Goal: Information Seeking & Learning: Learn about a topic

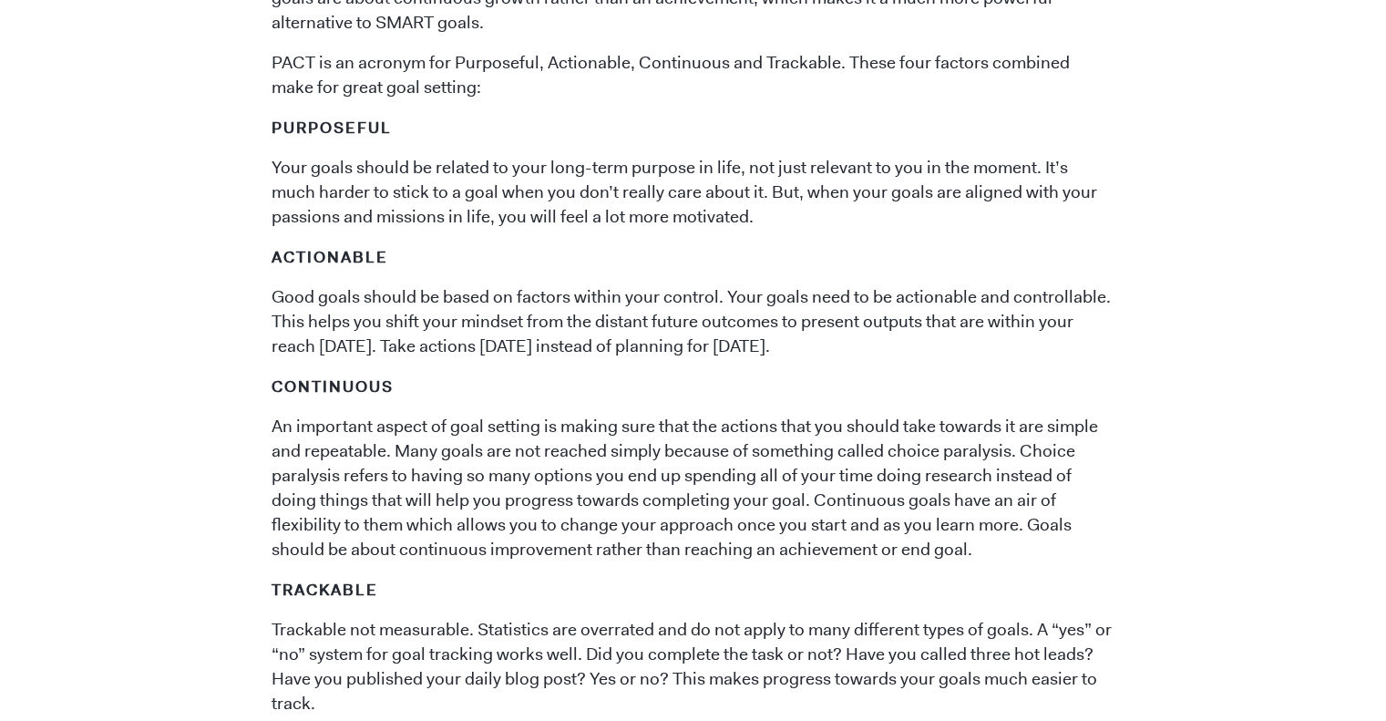
click at [470, 452] on p "An important aspect of goal setting is making sure that the actions that you sh…" at bounding box center [692, 489] width 843 height 148
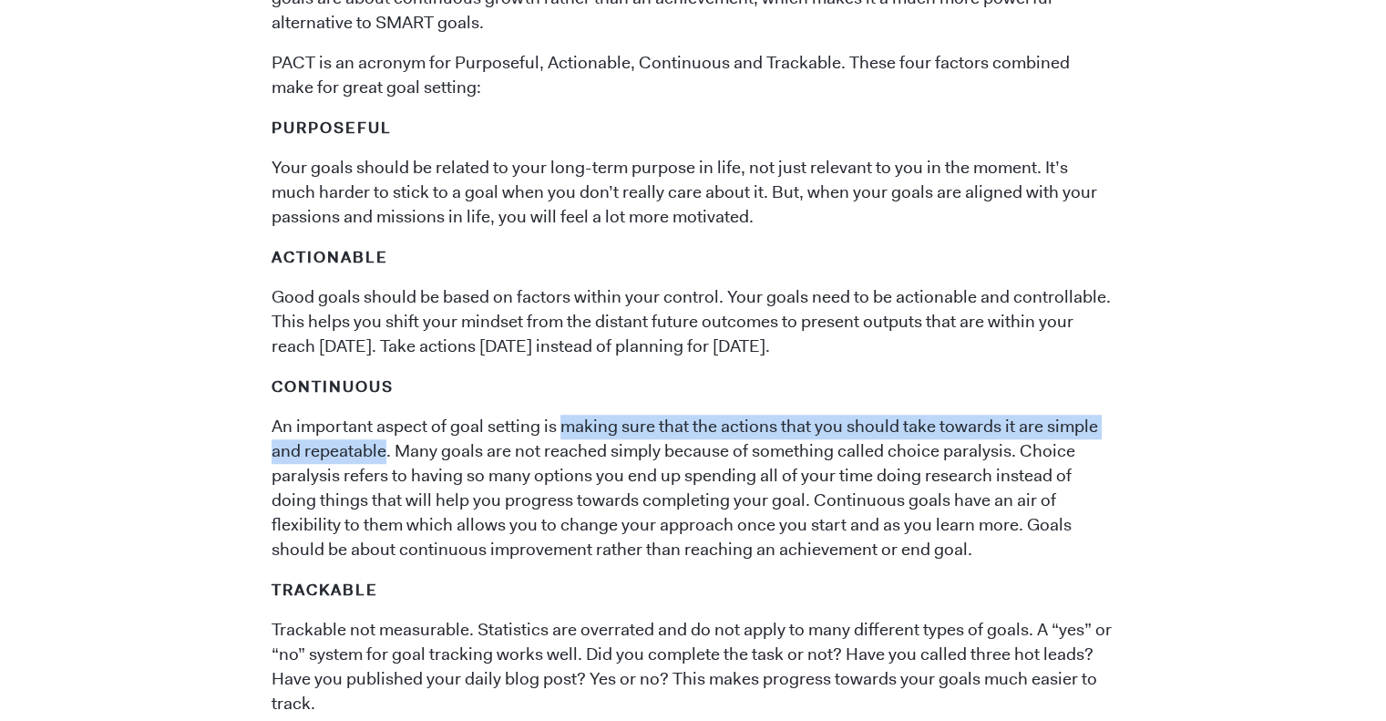
drag, startPoint x: 386, startPoint y: 451, endPoint x: 563, endPoint y: 408, distance: 181.9
click at [563, 408] on span "Goal setting is the first step to success in any endeavor. You’ve probably hear…" at bounding box center [692, 391] width 843 height 1784
copy p "making sure that the actions that you should take towards it are simple and rep…"
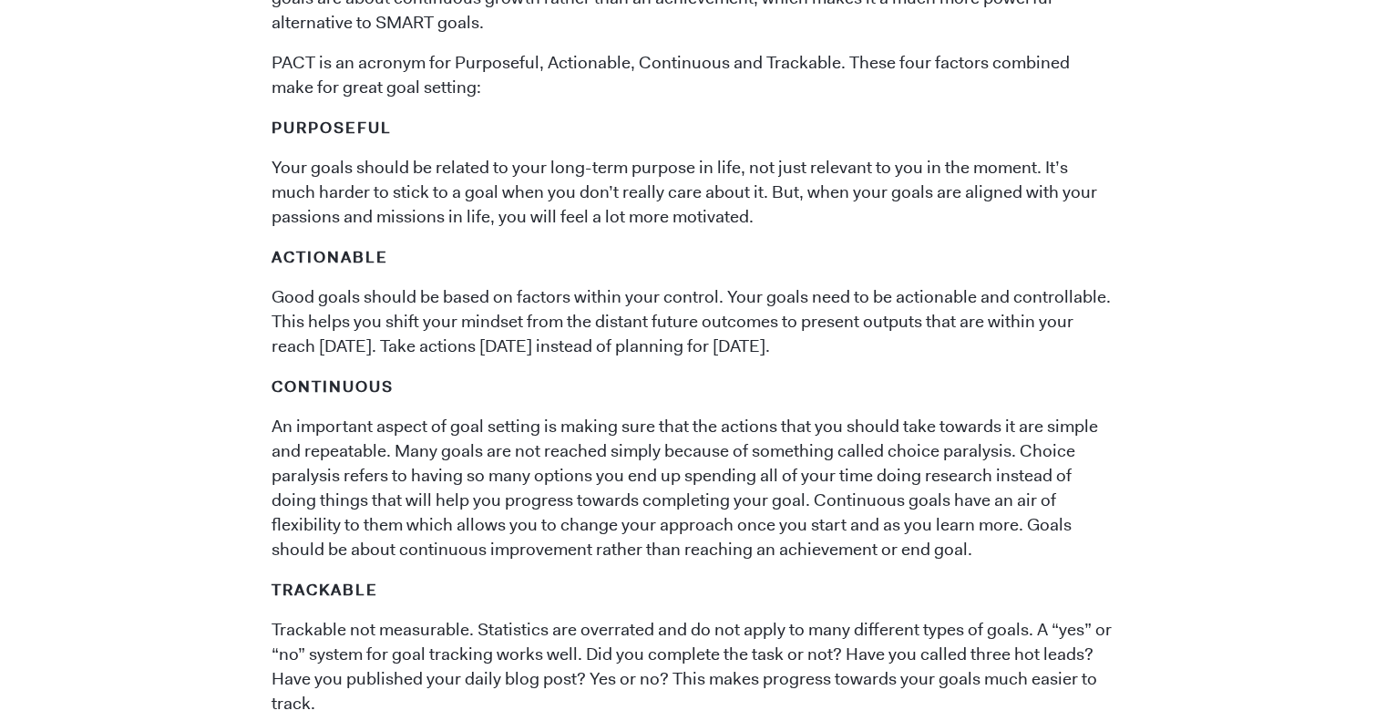
click at [415, 481] on p "An important aspect of goal setting is making sure that the actions that you sh…" at bounding box center [692, 489] width 843 height 148
click at [642, 480] on p "An important aspect of goal setting is making sure that the actions that you sh…" at bounding box center [692, 489] width 843 height 148
click at [640, 484] on p "An important aspect of goal setting is making sure that the actions that you sh…" at bounding box center [692, 489] width 843 height 148
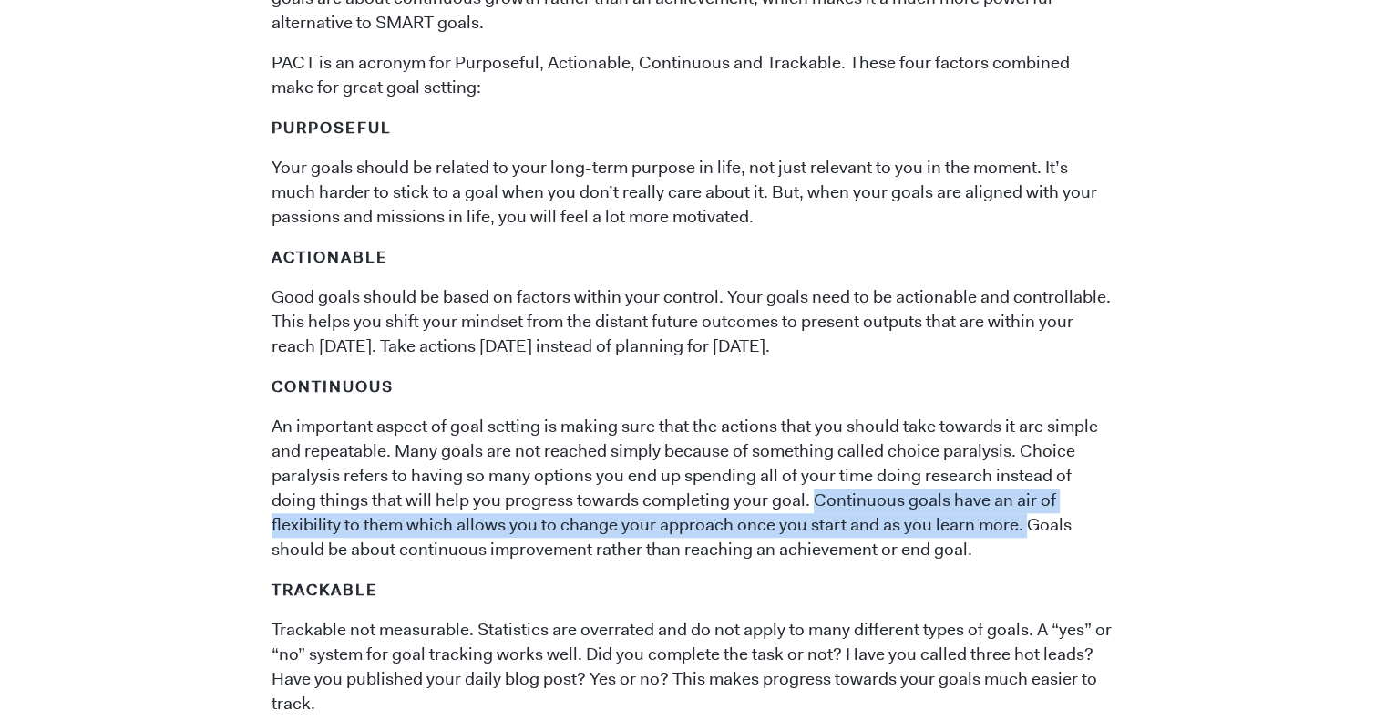
drag, startPoint x: 759, startPoint y: 498, endPoint x: 928, endPoint y: 531, distance: 172.6
click at [928, 531] on p "An important aspect of goal setting is making sure that the actions that you sh…" at bounding box center [692, 489] width 843 height 148
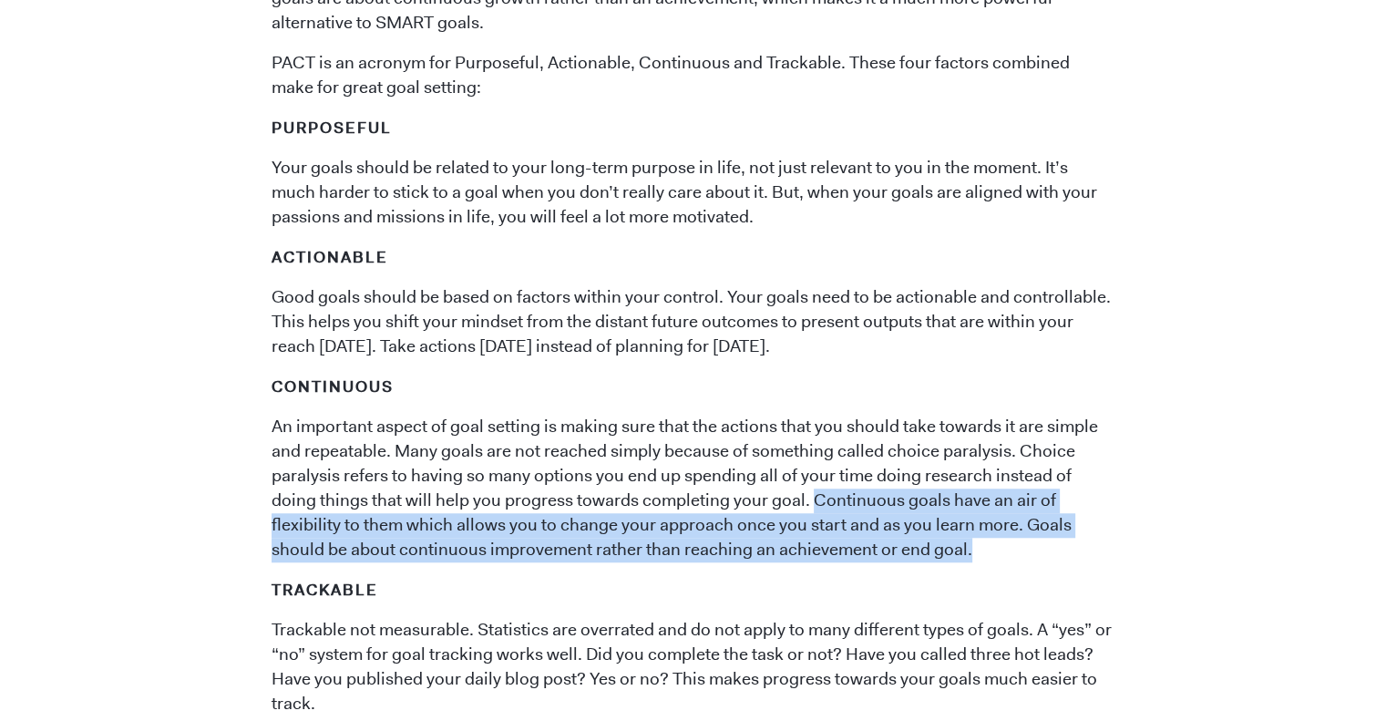
copy p "Continuous goals have an air of flexibility to them which allows you to change …"
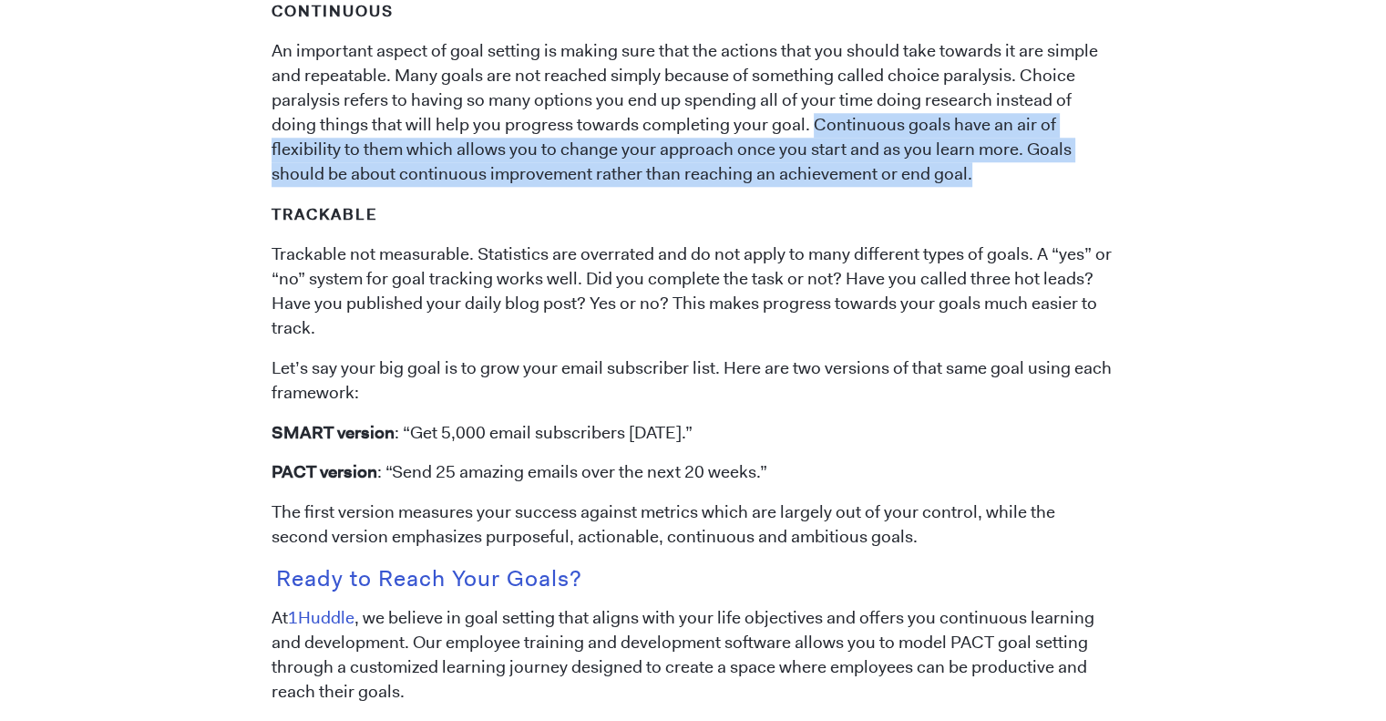
scroll to position [1795, 0]
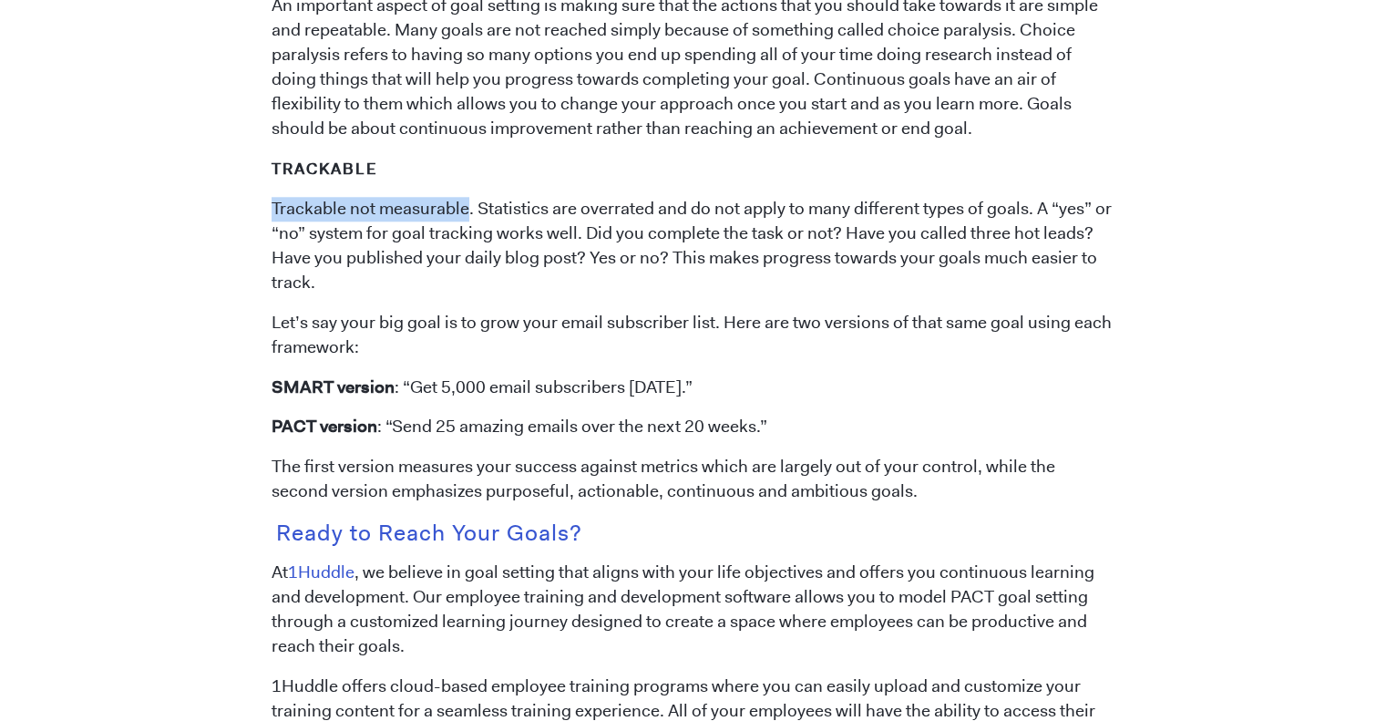
drag, startPoint x: 272, startPoint y: 204, endPoint x: 466, endPoint y: 210, distance: 194.2
click at [466, 210] on p "Trackable not measurable. Statistics are overrated and do not apply to many dif…" at bounding box center [692, 246] width 843 height 98
copy p "Trackable not measurable."
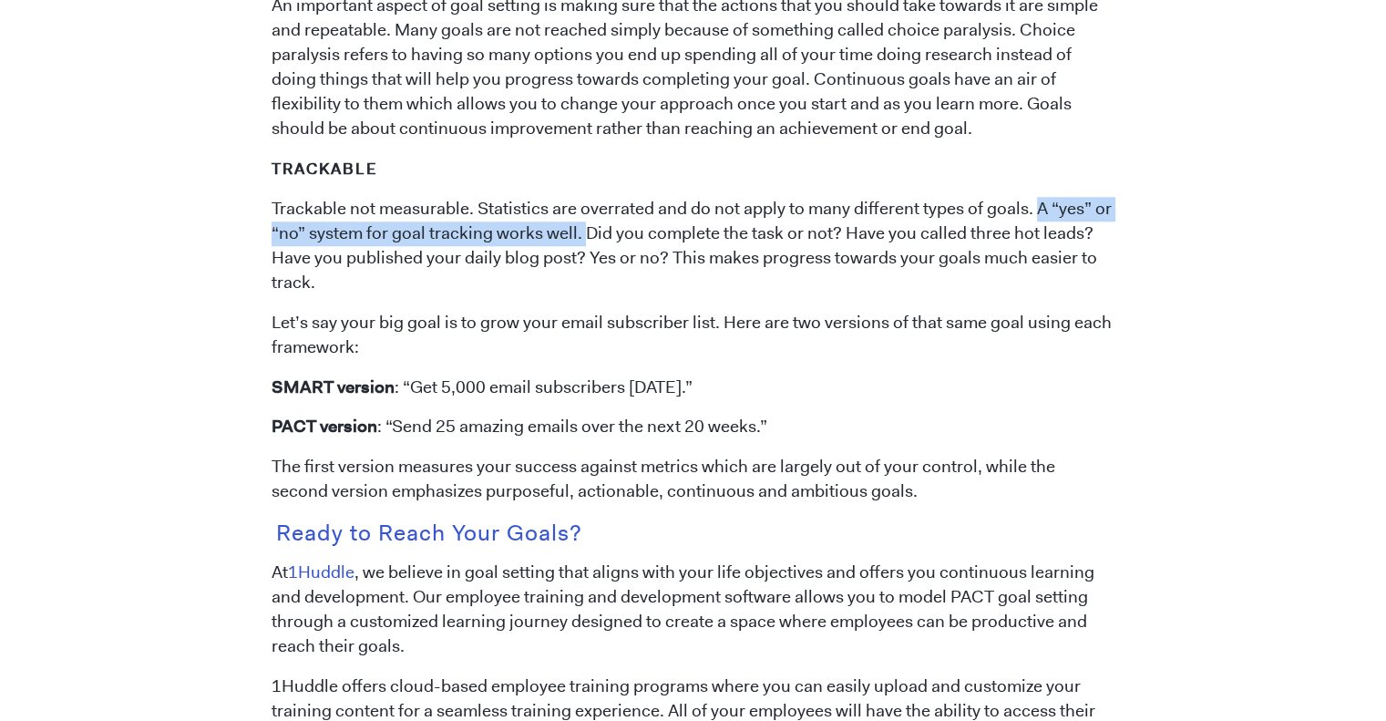
drag, startPoint x: 1034, startPoint y: 205, endPoint x: 583, endPoint y: 233, distance: 451.8
click at [583, 233] on p "Trackable not measurable. Statistics are overrated and do not apply to many dif…" at bounding box center [692, 246] width 843 height 98
copy p "A “yes” or “no” system for goal tracking works well."
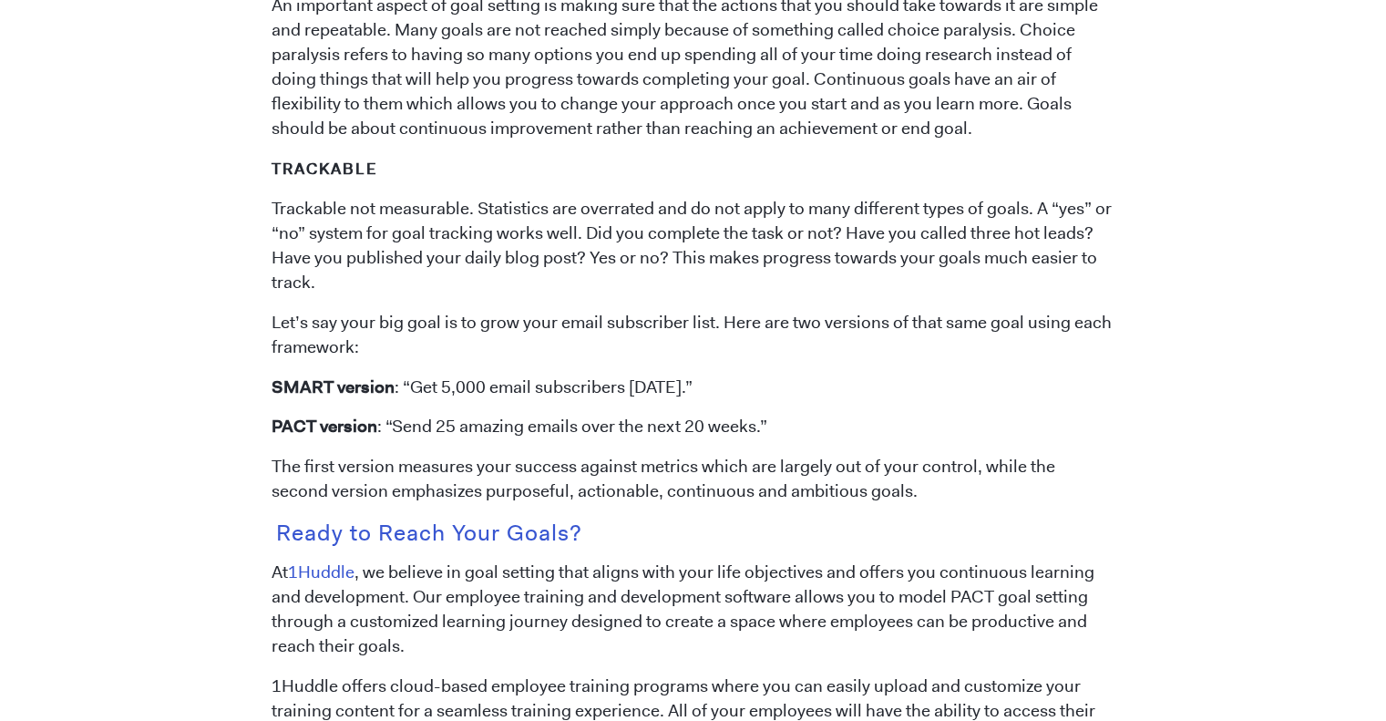
click at [672, 258] on p "Trackable not measurable. Statistics are overrated and do not apply to many dif…" at bounding box center [692, 246] width 843 height 98
drag, startPoint x: 672, startPoint y: 258, endPoint x: 680, endPoint y: 280, distance: 23.0
click at [680, 280] on p "Trackable not measurable. Statistics are overrated and do not apply to many dif…" at bounding box center [692, 246] width 843 height 98
drag, startPoint x: 666, startPoint y: 251, endPoint x: 685, endPoint y: 282, distance: 35.6
click at [685, 282] on p "Trackable not measurable. Statistics are overrated and do not apply to many dif…" at bounding box center [692, 246] width 843 height 98
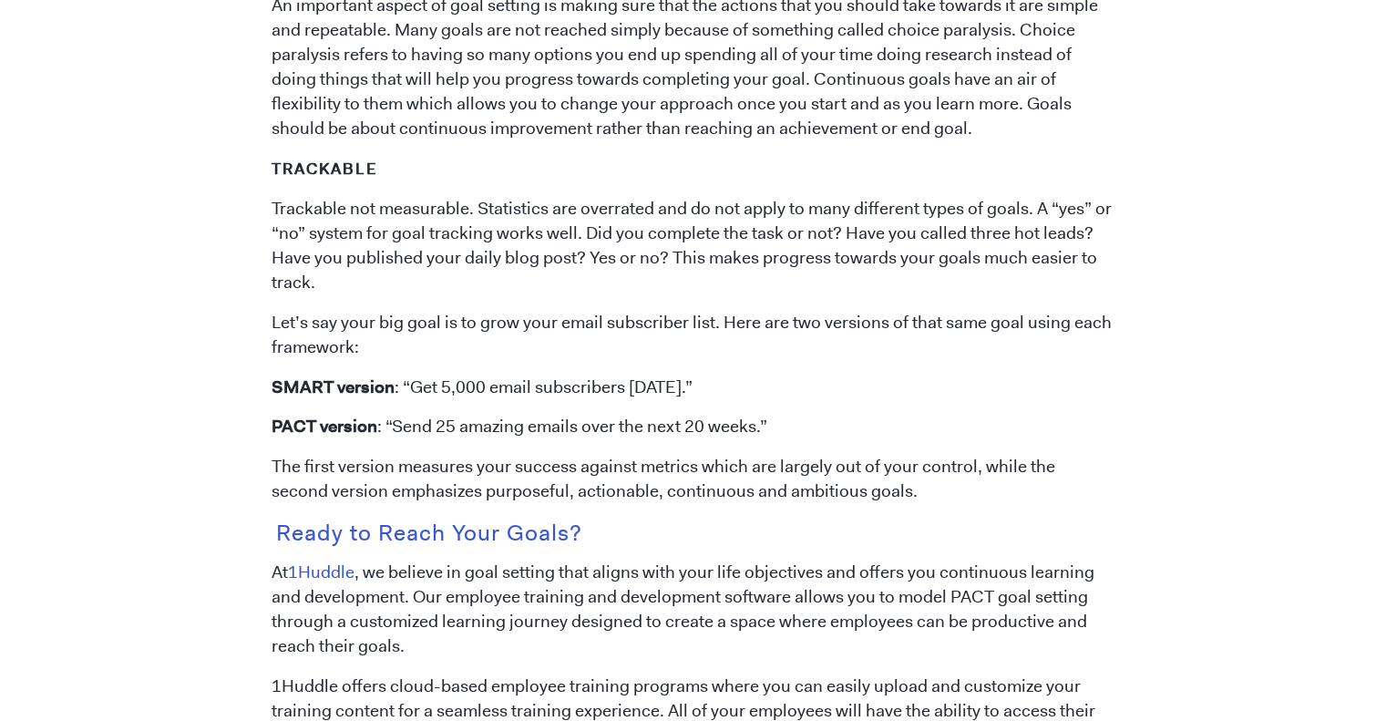
copy p "This makes progress towards your goals much easier to track."
drag, startPoint x: 854, startPoint y: 491, endPoint x: 251, endPoint y: 378, distance: 612.7
copy span "SMART version : “Get 5,000 email subscribers [DATE].” PACT version : “Send 25 a…"
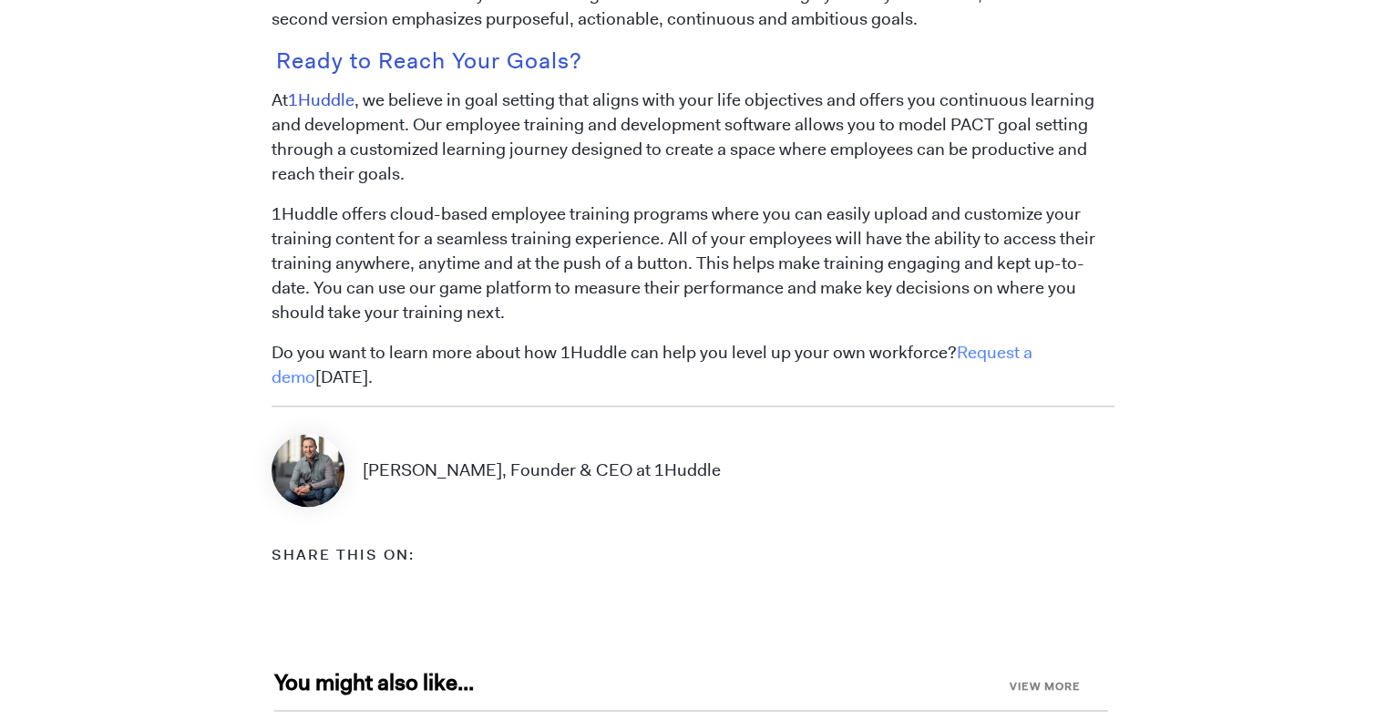
scroll to position [2349, 0]
